Goal: Find specific page/section: Find specific page/section

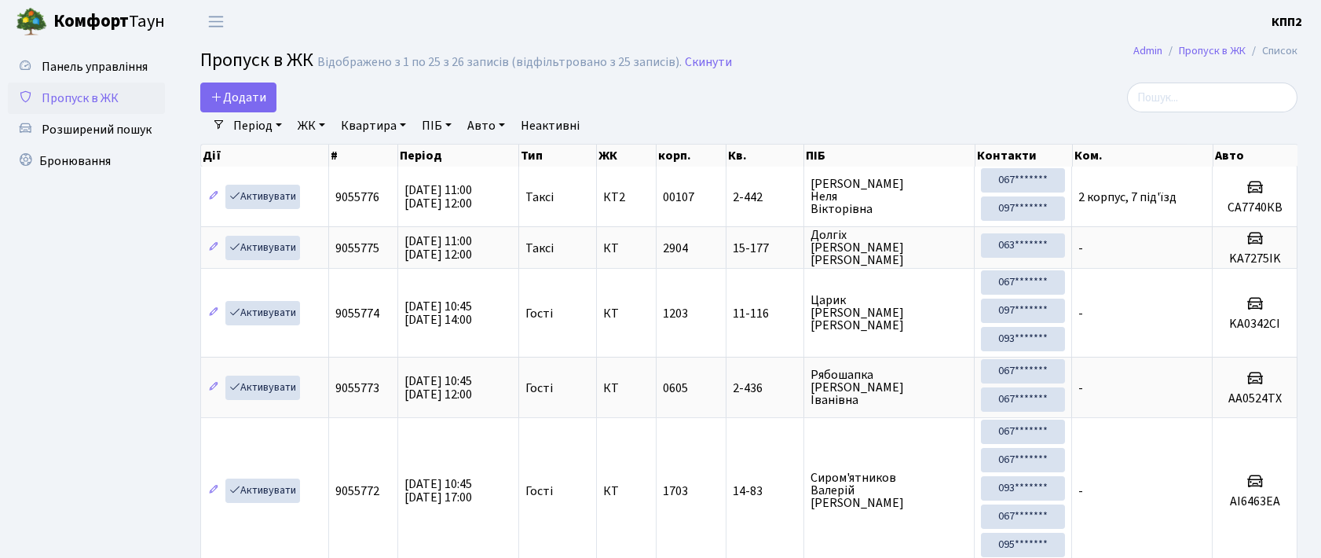
select select "25"
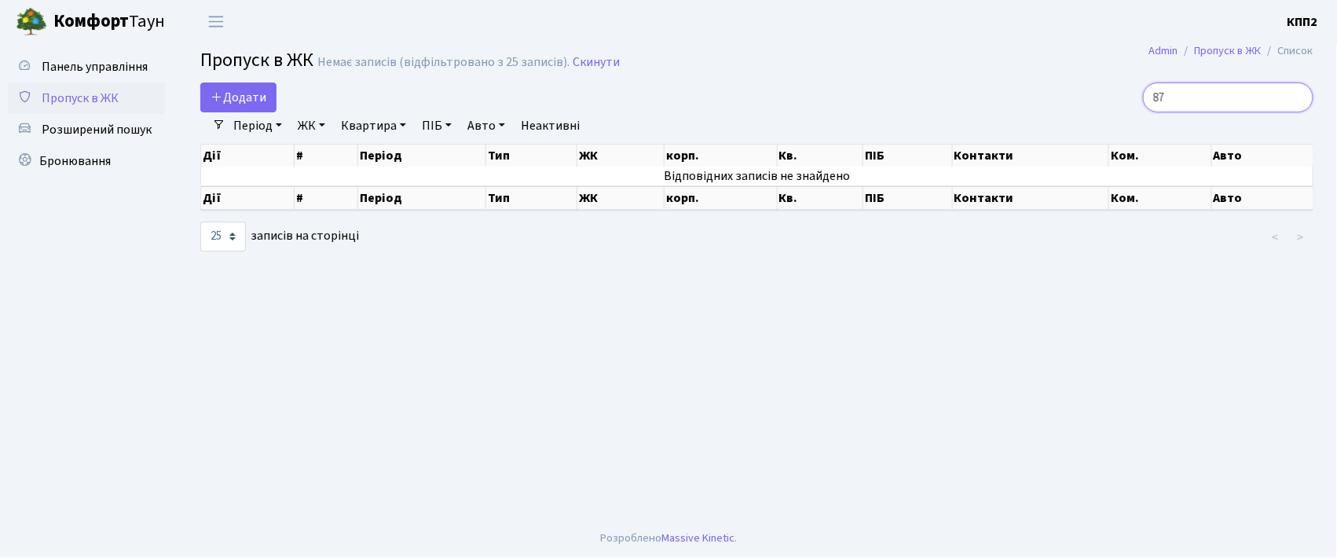
type input "8"
type input "6"
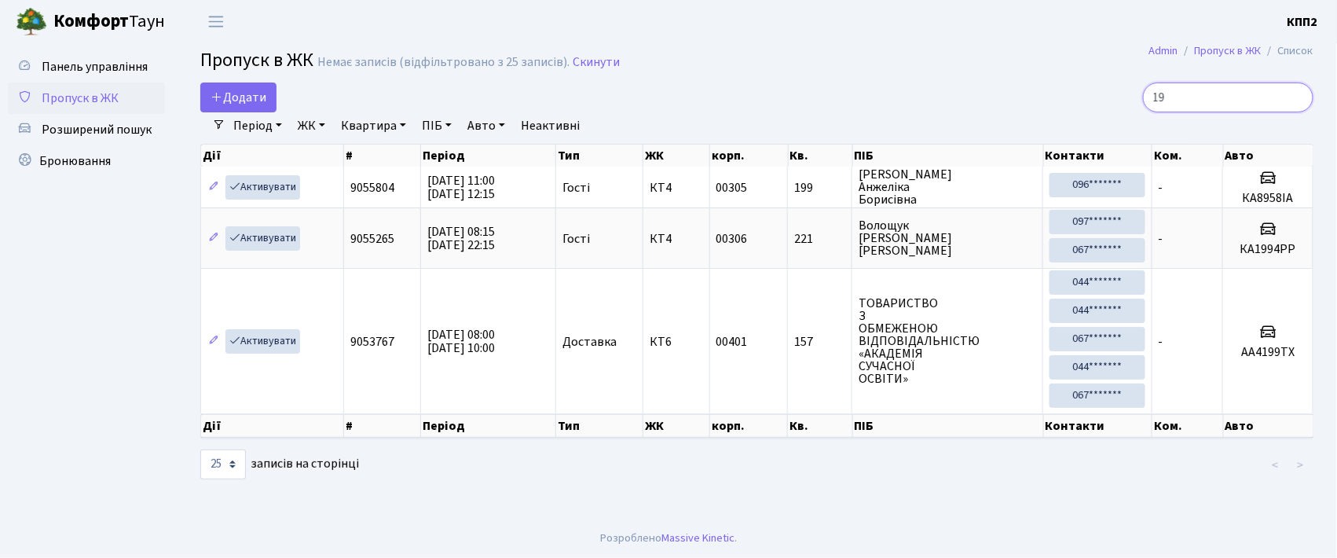
type input "1"
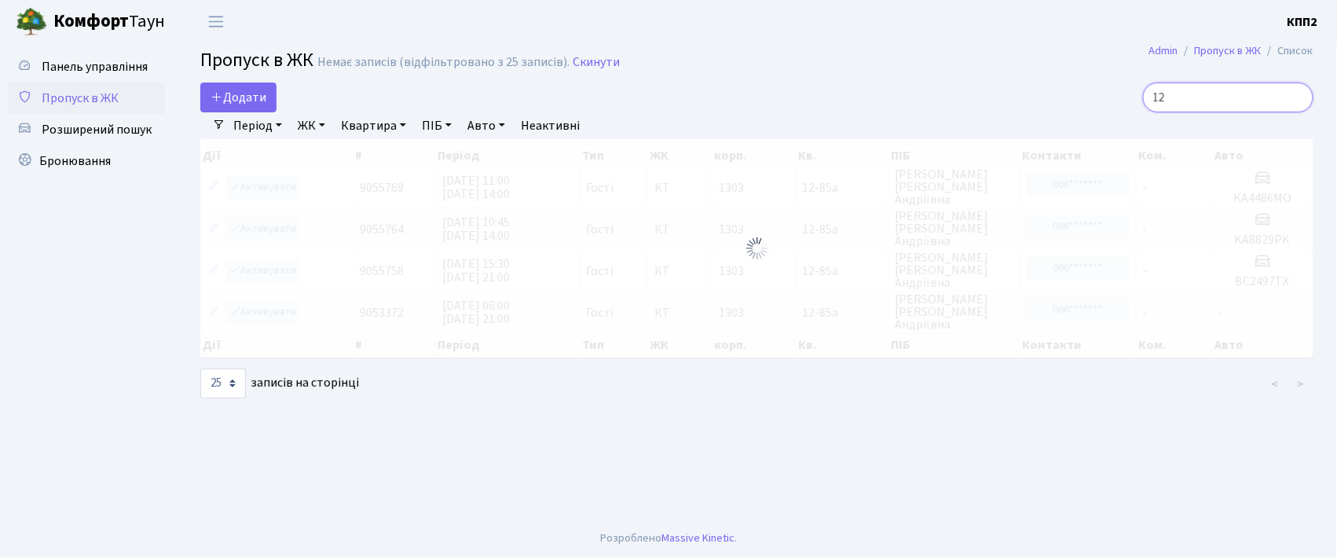
type input "1"
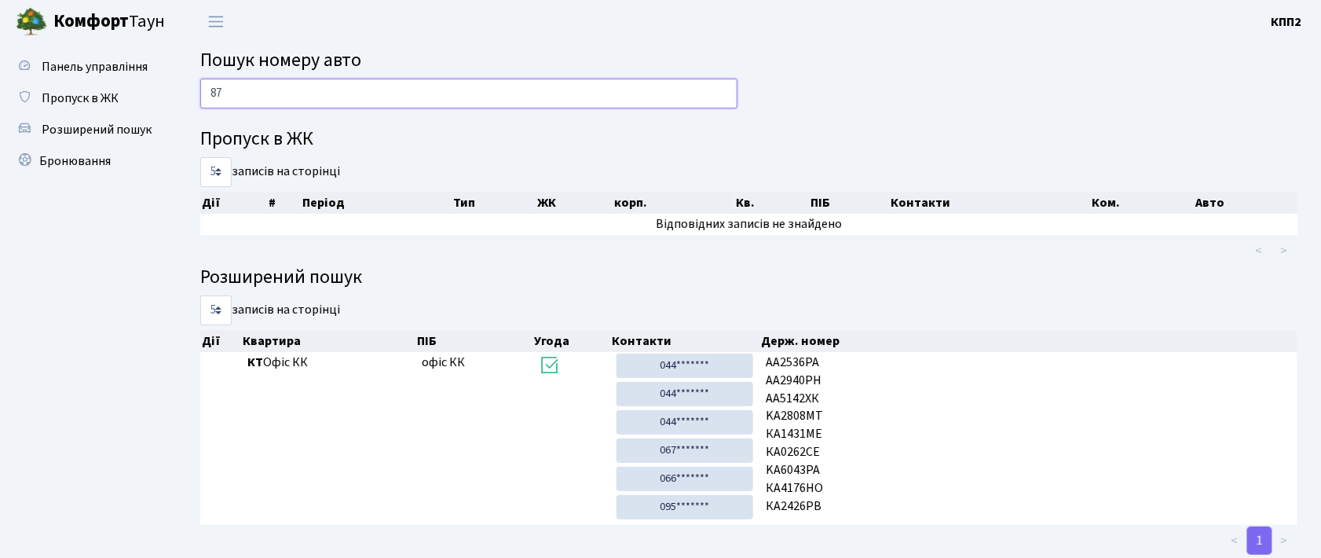
type input "8"
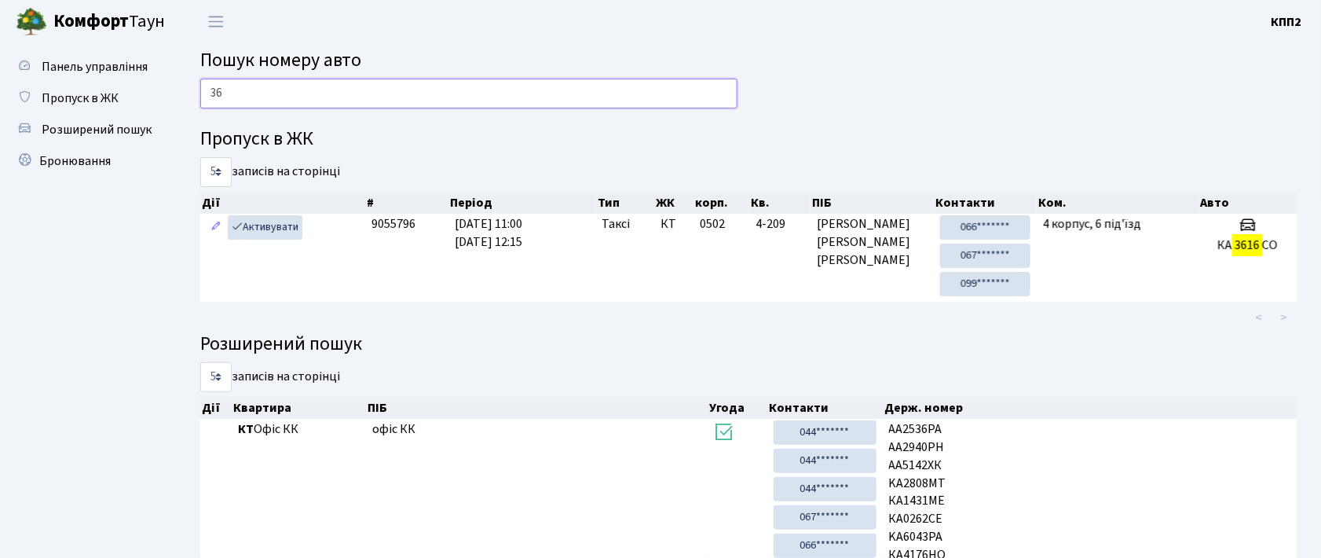
type input "3"
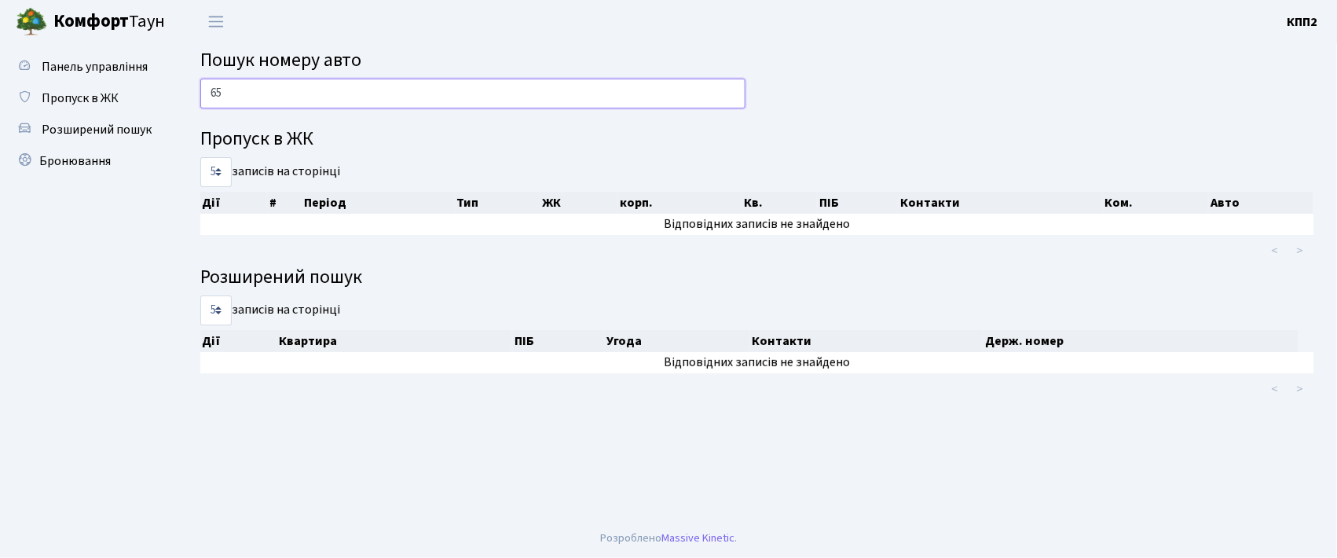
type input "6"
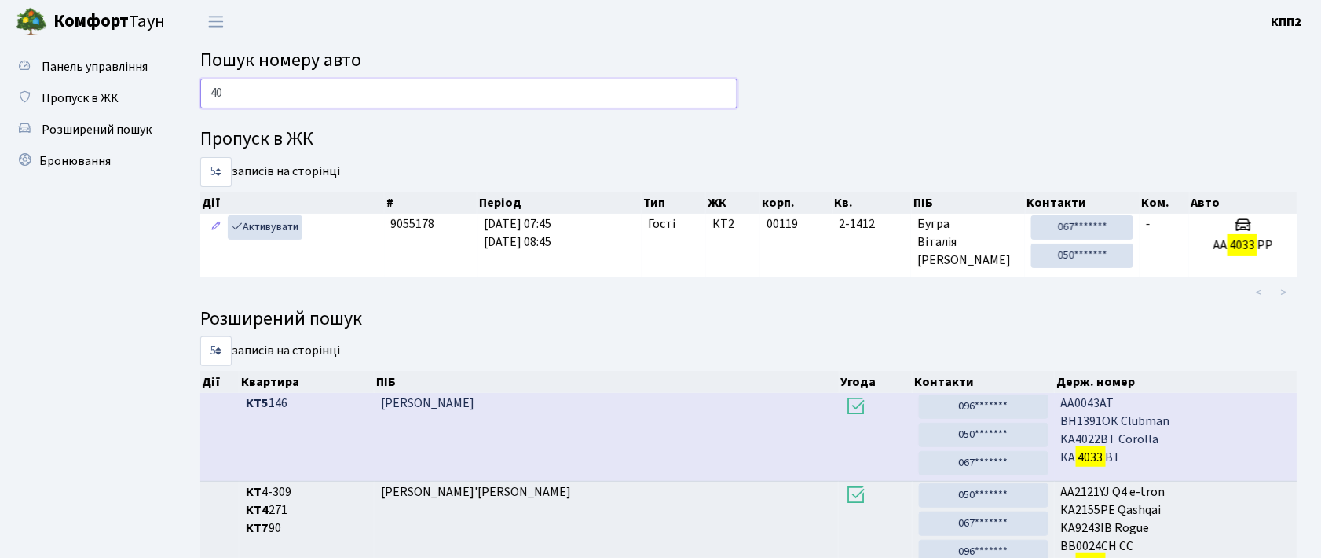
type input "4"
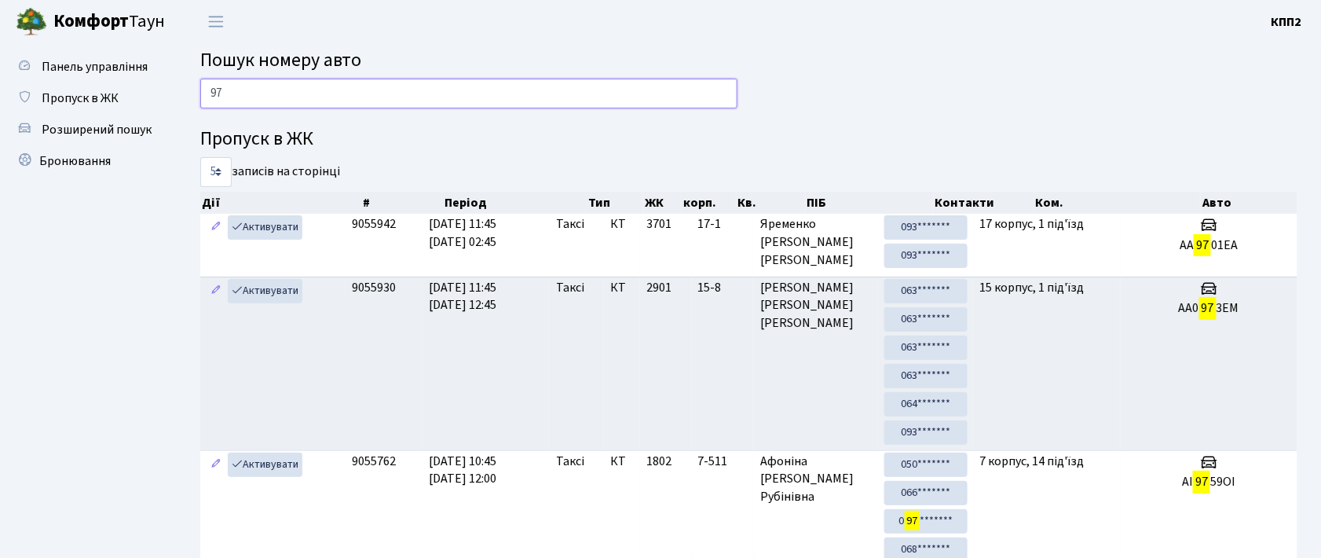
type input "9"
